Goal: Transaction & Acquisition: Purchase product/service

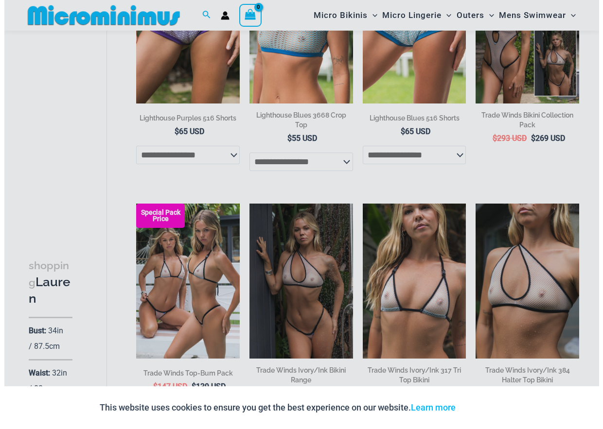
scroll to position [431, 0]
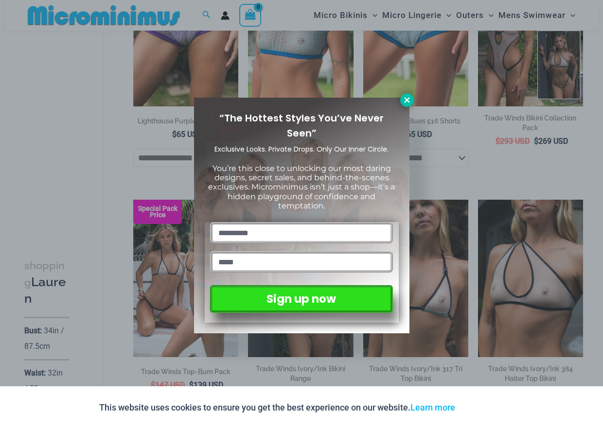
click at [407, 100] on icon at bounding box center [406, 99] width 5 height 5
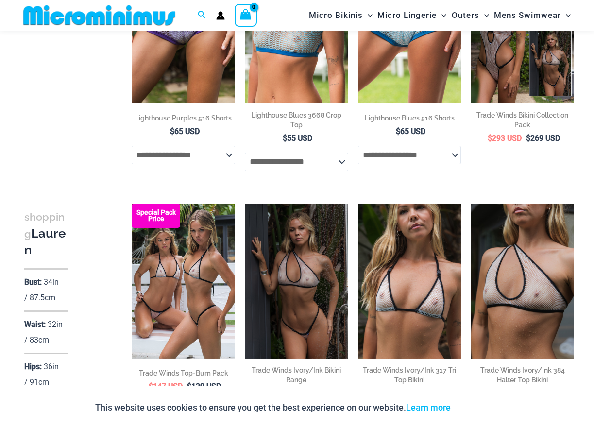
scroll to position [477, 0]
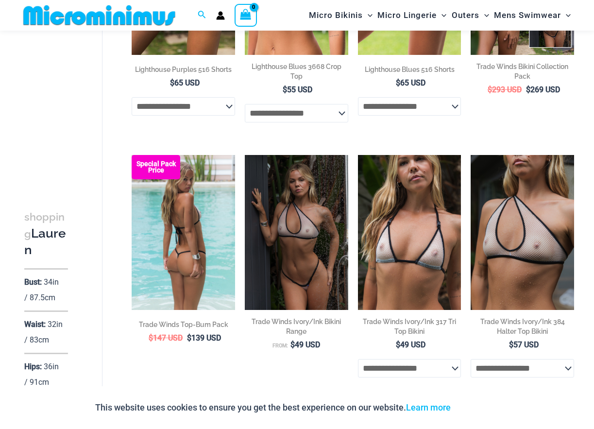
click at [162, 219] on img at bounding box center [184, 232] width 104 height 155
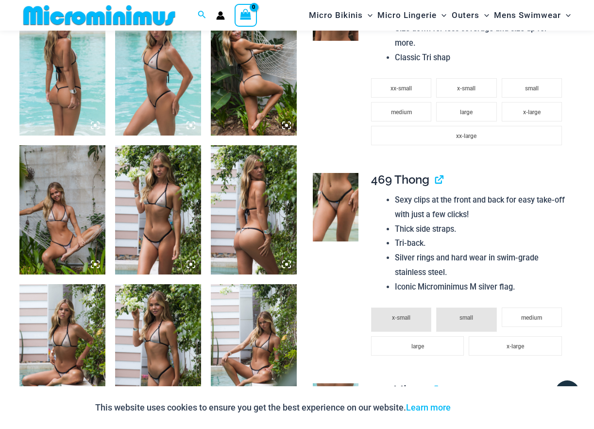
scroll to position [535, 0]
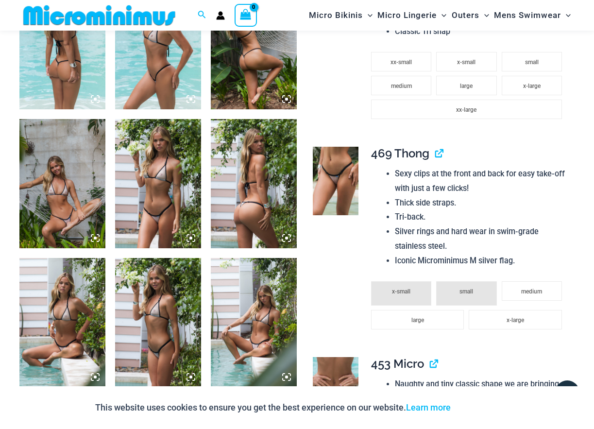
click at [189, 190] on img at bounding box center [158, 183] width 86 height 129
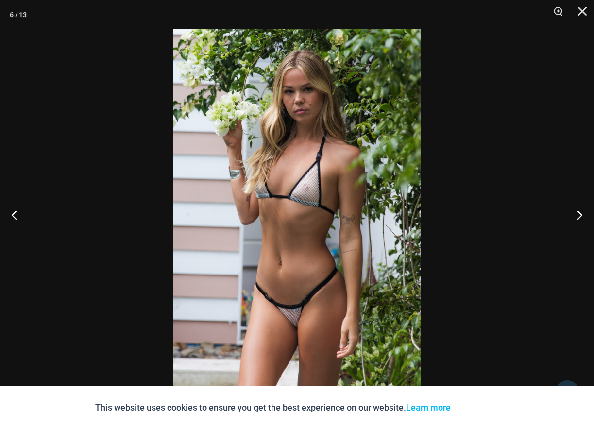
click at [204, 188] on img at bounding box center [297, 214] width 247 height 371
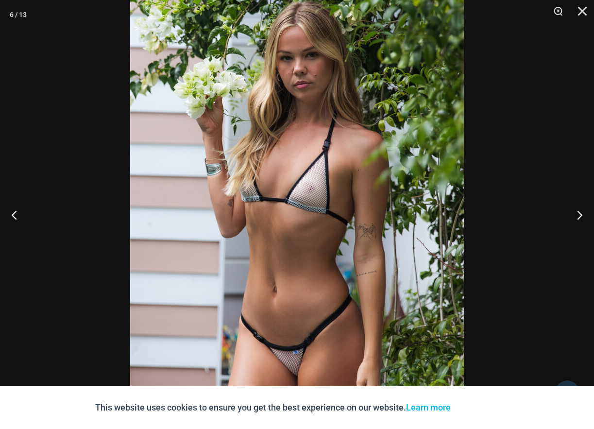
click at [204, 188] on img at bounding box center [297, 224] width 334 height 501
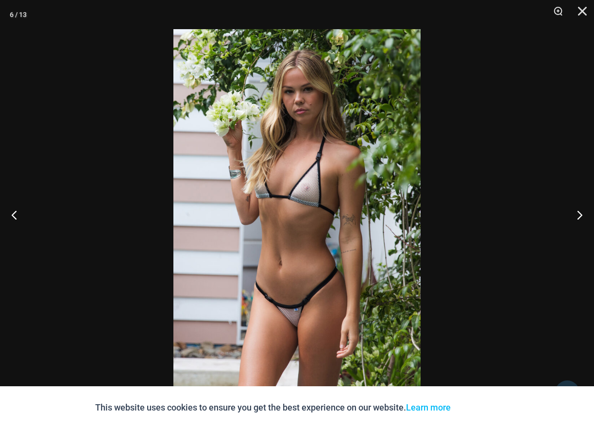
click at [204, 188] on img at bounding box center [297, 214] width 247 height 371
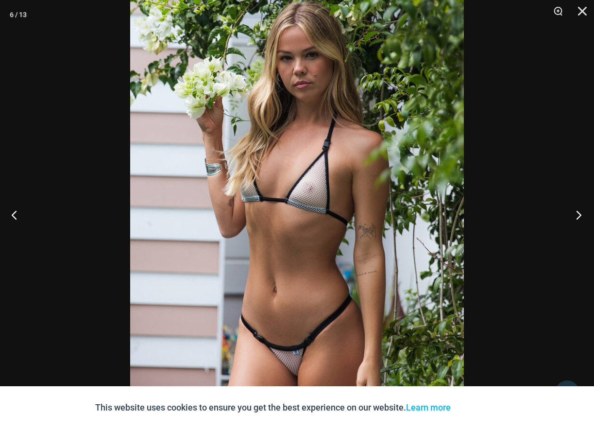
click at [576, 213] on button "Next" at bounding box center [576, 215] width 36 height 49
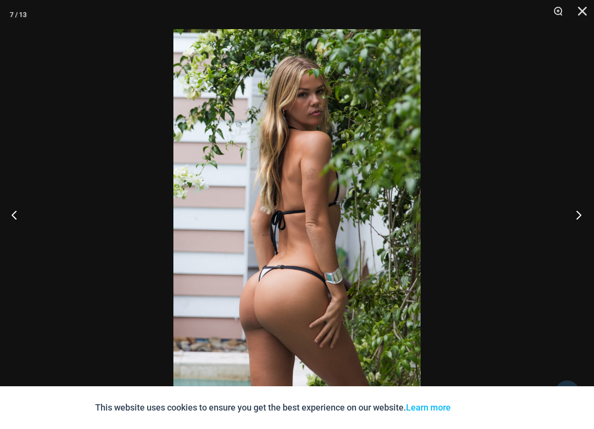
click at [576, 213] on button "Next" at bounding box center [576, 215] width 36 height 49
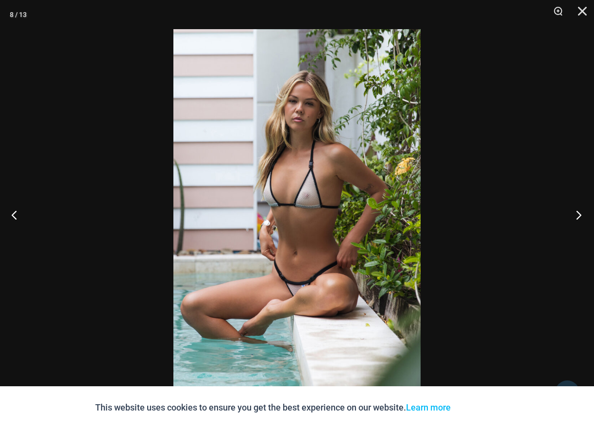
click at [576, 213] on button "Next" at bounding box center [576, 215] width 36 height 49
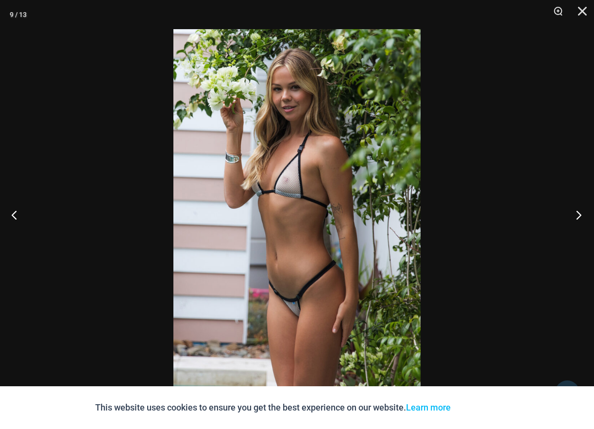
click at [576, 213] on button "Next" at bounding box center [576, 215] width 36 height 49
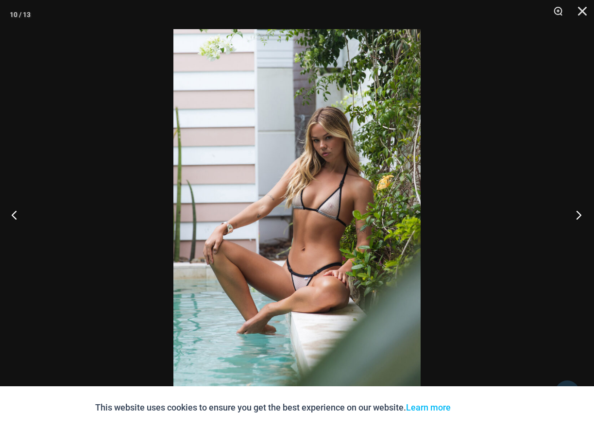
click at [576, 213] on button "Next" at bounding box center [576, 215] width 36 height 49
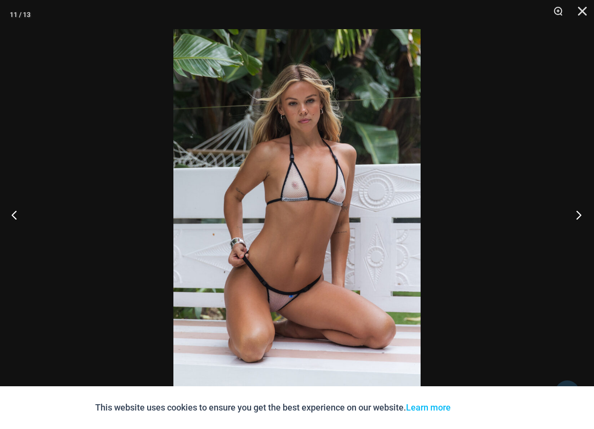
click at [576, 213] on button "Next" at bounding box center [576, 215] width 36 height 49
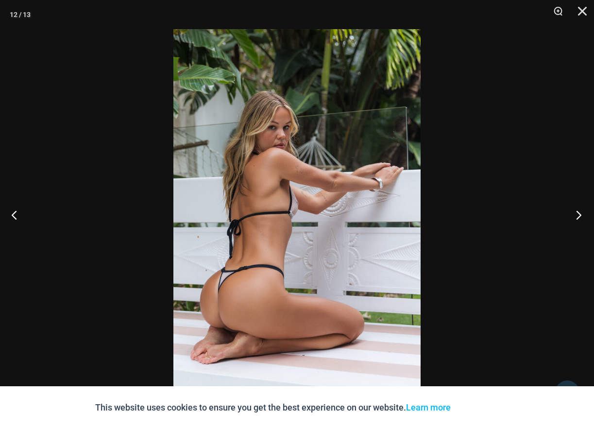
click at [576, 213] on button "Next" at bounding box center [576, 215] width 36 height 49
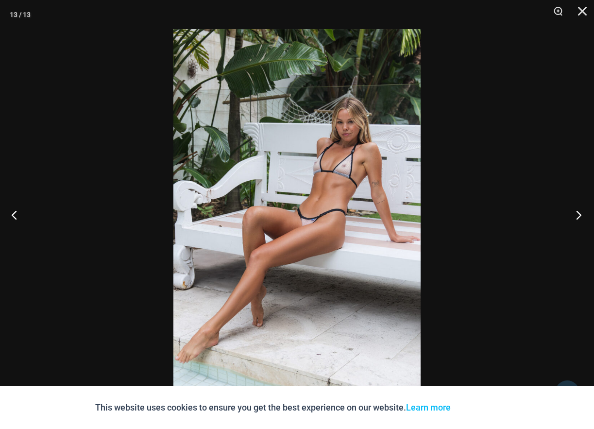
click at [576, 213] on button "Next" at bounding box center [576, 215] width 36 height 49
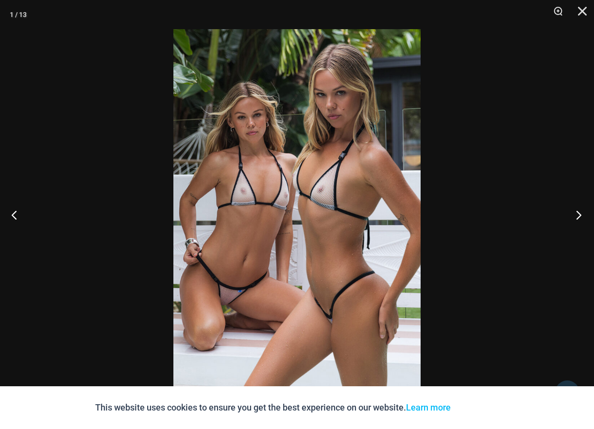
click at [576, 213] on button "Next" at bounding box center [576, 215] width 36 height 49
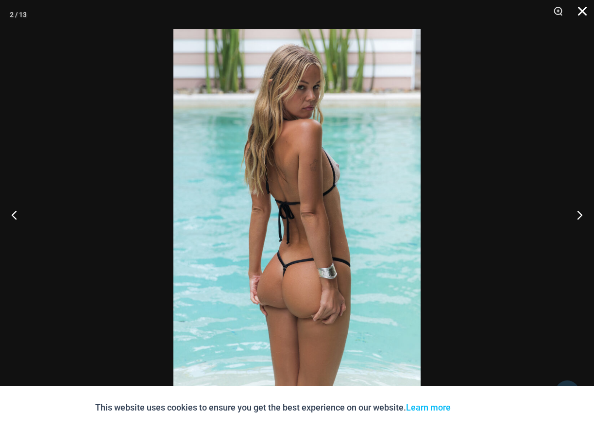
click at [577, 9] on button "Close" at bounding box center [579, 14] width 24 height 29
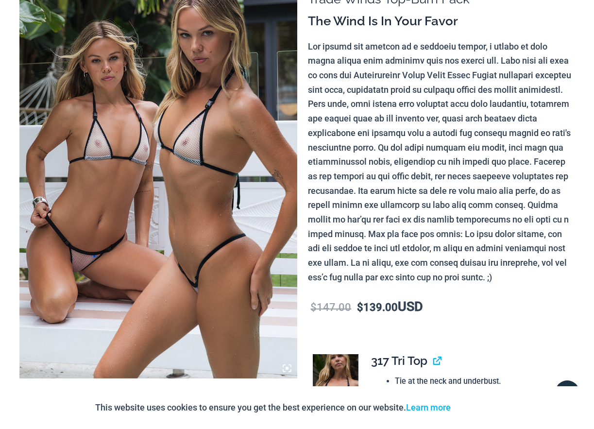
scroll to position [0, 0]
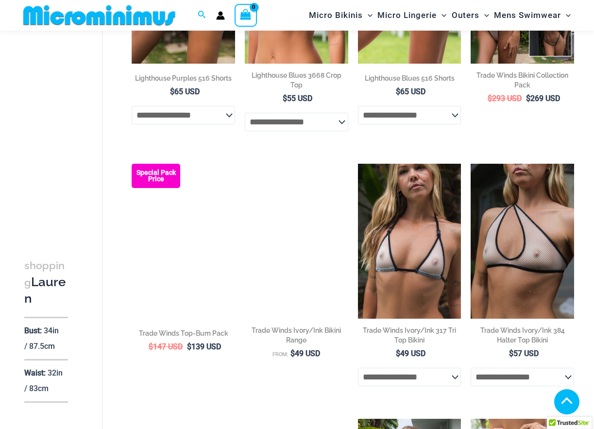
scroll to position [809, 0]
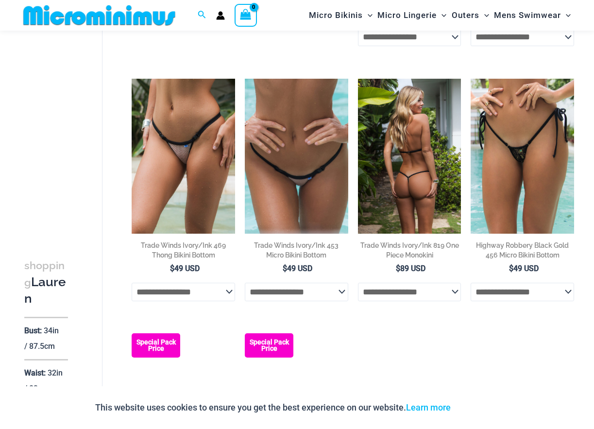
click at [384, 137] on img at bounding box center [410, 156] width 104 height 155
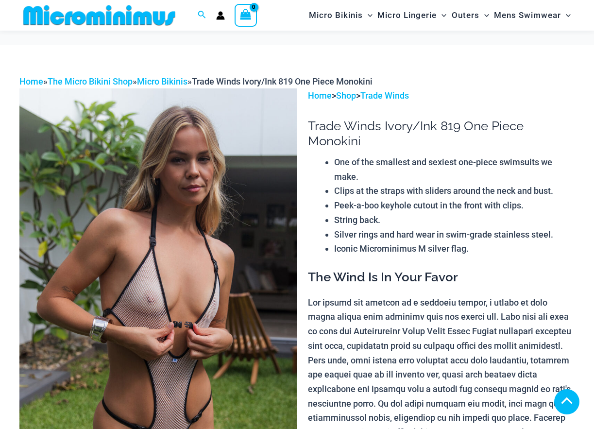
scroll to position [486, 0]
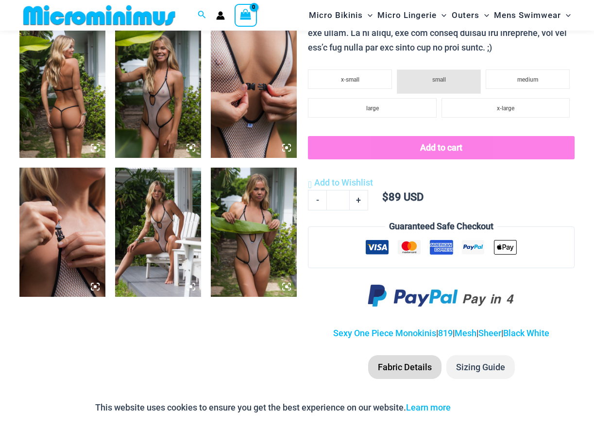
click at [94, 207] on img at bounding box center [62, 232] width 86 height 129
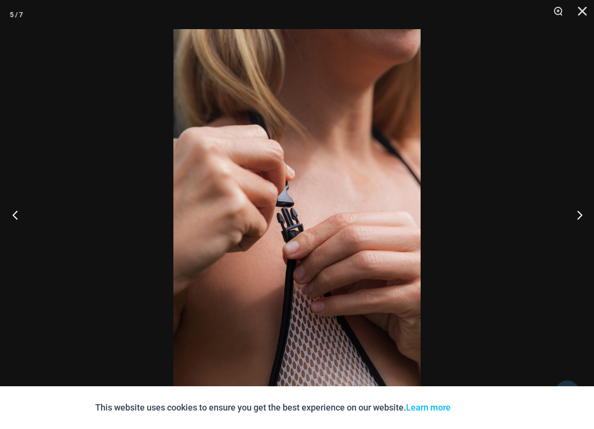
click at [12, 211] on button "Previous" at bounding box center [18, 215] width 36 height 49
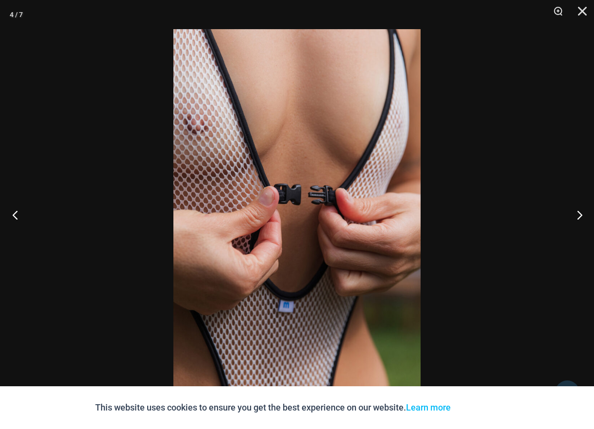
click at [12, 211] on button "Previous" at bounding box center [18, 215] width 36 height 49
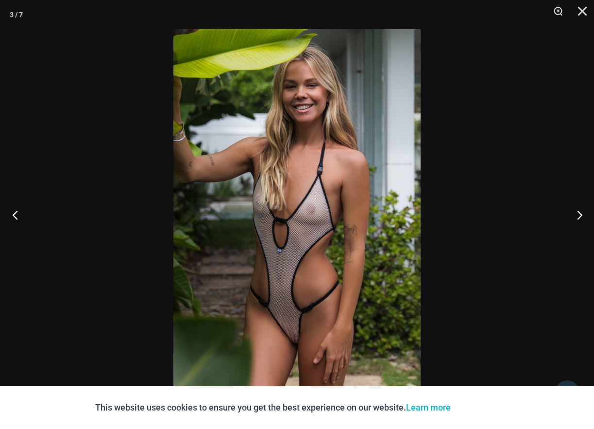
click at [12, 211] on button "Previous" at bounding box center [18, 215] width 36 height 49
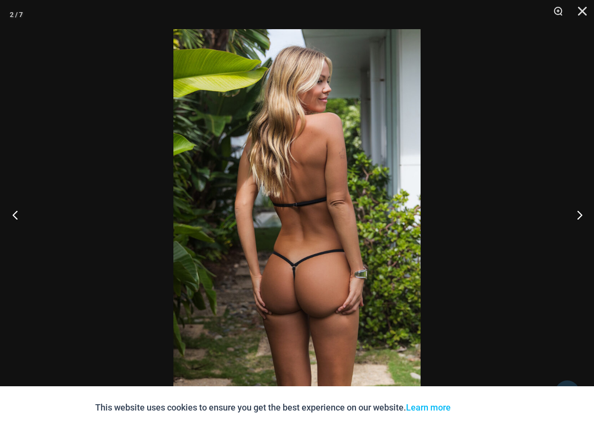
click at [12, 211] on button "Previous" at bounding box center [18, 215] width 36 height 49
